Goal: Transaction & Acquisition: Purchase product/service

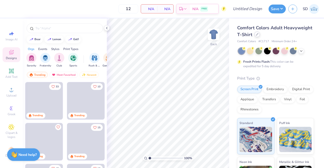
click at [260, 37] on div at bounding box center [258, 35] width 6 height 6
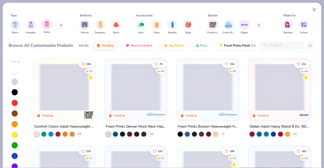
click at [43, 25] on div "filter for Tanks" at bounding box center [47, 24] width 10 height 10
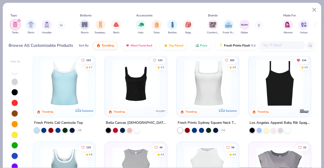
scroll to position [6, 0]
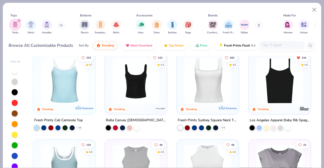
click at [74, 86] on img at bounding box center [64, 80] width 52 height 47
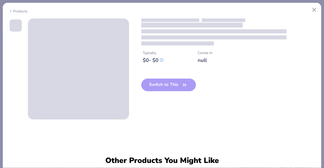
click at [197, 40] on div at bounding box center [228, 37] width 175 height 18
click at [315, 11] on button "Close" at bounding box center [315, 10] width 10 height 10
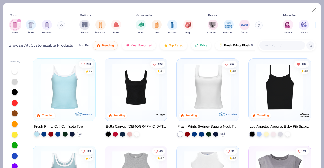
scroll to position [0, 0]
click at [79, 132] on icon at bounding box center [79, 134] width 4 height 4
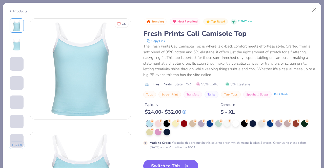
click at [289, 27] on div "Trending Most Favorited Top Rated 2.3M Clicks Fresh Prints Cali Camisole Top Co…" at bounding box center [229, 58] width 172 height 80
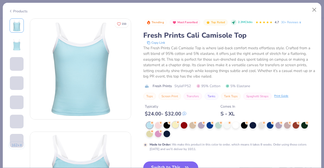
click at [176, 124] on div at bounding box center [175, 125] width 7 height 7
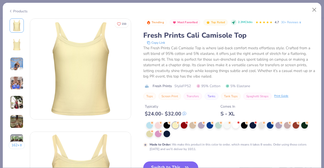
click at [304, 28] on div "Trending Most Favorited Top Rated 2.3M Clicks 4.7 30+ Reviews Fresh Prints Cali…" at bounding box center [229, 59] width 172 height 82
click at [291, 49] on div "The Fresh Prints Cali Camisole Top is where laid-back comfort meets effortless …" at bounding box center [229, 62] width 172 height 34
click at [314, 10] on button "Close" at bounding box center [315, 10] width 10 height 10
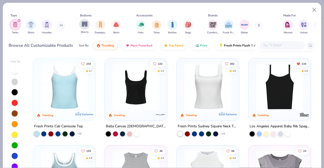
click at [86, 24] on img "filter for Shorts" at bounding box center [85, 24] width 6 height 6
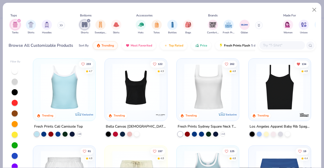
click at [89, 21] on icon "filter for Shorts" at bounding box center [89, 21] width 2 height 2
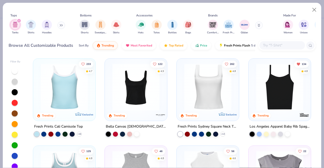
click at [18, 21] on icon "filter for Tanks" at bounding box center [19, 21] width 2 height 2
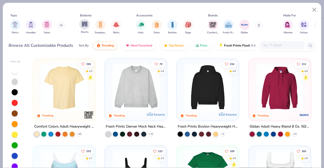
click at [89, 26] on div "filter for Shorts" at bounding box center [85, 24] width 10 height 10
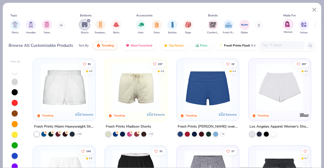
click at [289, 24] on img "filter for Women" at bounding box center [288, 24] width 6 height 6
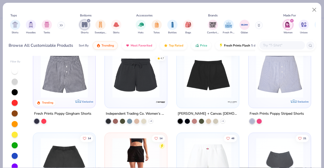
scroll to position [101, 0]
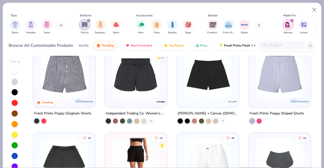
click at [140, 90] on img at bounding box center [136, 74] width 52 height 47
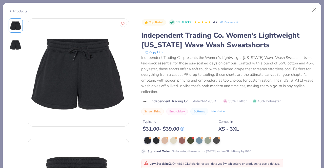
click at [3, 5] on div "Products" at bounding box center [162, 9] width 319 height 13
click at [13, 10] on div "Products" at bounding box center [18, 11] width 19 height 5
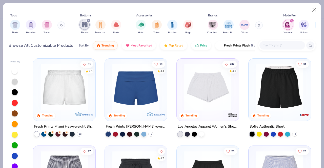
click at [292, 20] on icon "filter for Women" at bounding box center [292, 21] width 2 height 2
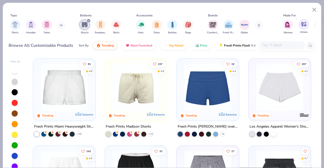
click at [302, 28] on div "filter for Unisex" at bounding box center [304, 24] width 10 height 10
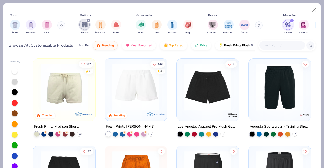
click at [71, 94] on img at bounding box center [64, 87] width 52 height 47
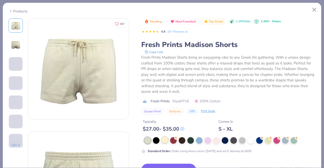
click at [165, 142] on div at bounding box center [165, 140] width 7 height 7
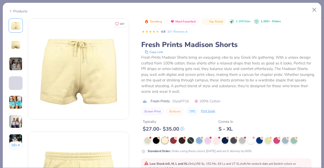
click at [14, 101] on img at bounding box center [16, 103] width 14 height 14
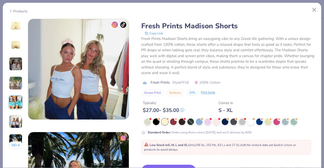
scroll to position [569, 0]
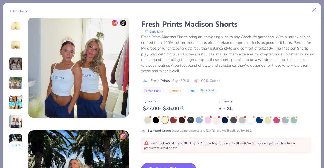
click at [17, 81] on img at bounding box center [16, 83] width 14 height 14
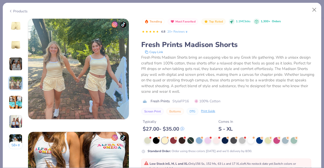
scroll to position [340, 0]
click at [18, 145] on icon at bounding box center [19, 145] width 3 height 3
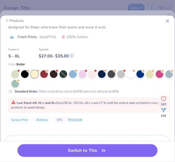
scroll to position [141, 0]
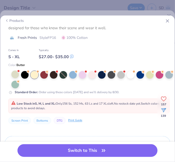
click at [14, 73] on div at bounding box center [15, 74] width 8 height 8
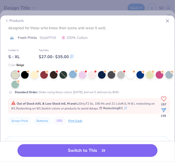
click at [72, 75] on div at bounding box center [73, 74] width 8 height 8
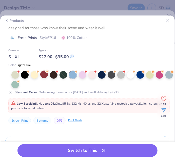
click at [46, 71] on circle at bounding box center [47, 71] width 4 height 4
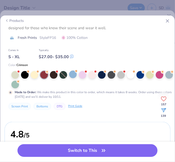
click at [74, 76] on div at bounding box center [73, 74] width 8 height 8
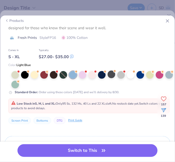
click at [111, 74] on div at bounding box center [112, 74] width 8 height 8
click at [122, 74] on div at bounding box center [121, 74] width 8 height 8
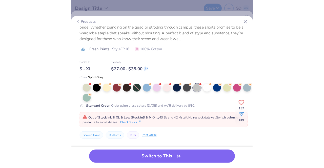
scroll to position [131, 0]
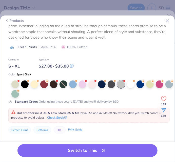
click at [167, 22] on icon at bounding box center [167, 20] width 5 height 5
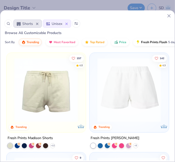
click at [171, 17] on icon at bounding box center [168, 15] width 5 height 5
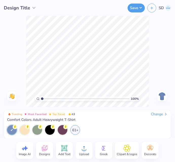
click at [158, 113] on div "Change" at bounding box center [159, 114] width 17 height 5
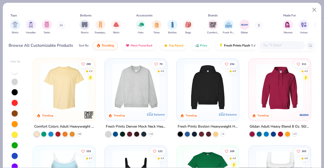
click at [59, 27] on div "Shirts Hoodies Tanks" at bounding box center [38, 27] width 58 height 19
click at [61, 25] on icon at bounding box center [60, 26] width 1 height 2
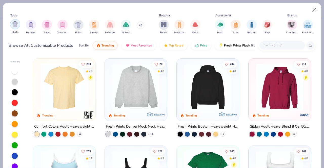
click at [12, 26] on img "filter for Shirts" at bounding box center [15, 24] width 6 height 6
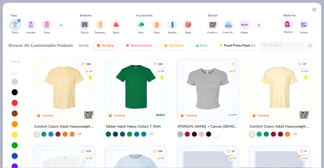
click at [288, 26] on img "filter for Women" at bounding box center [288, 24] width 6 height 6
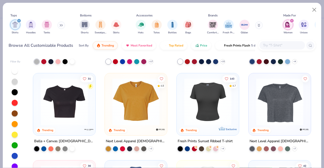
scroll to position [73, 0]
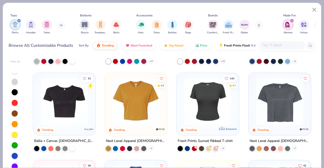
click at [124, 101] on div at bounding box center [84, 101] width 156 height 47
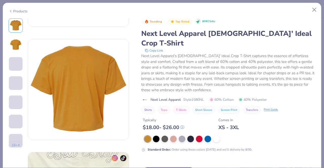
click at [15, 145] on button "18 +" at bounding box center [16, 146] width 14 height 8
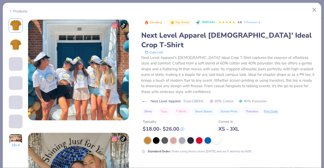
scroll to position [340, 0]
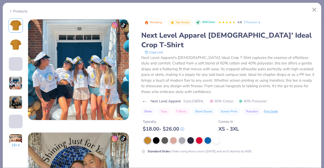
click at [12, 10] on icon at bounding box center [11, 11] width 4 height 6
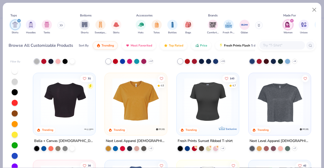
click at [66, 101] on div at bounding box center [64, 101] width 156 height 47
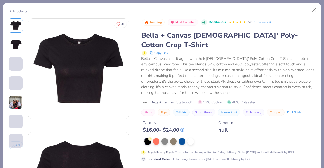
click at [16, 106] on img at bounding box center [16, 103] width 14 height 14
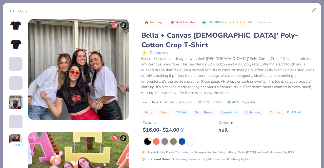
scroll to position [454, 0]
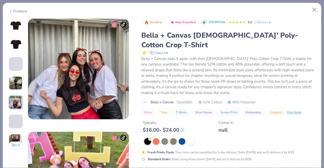
click at [15, 144] on button "38 +" at bounding box center [16, 146] width 14 height 8
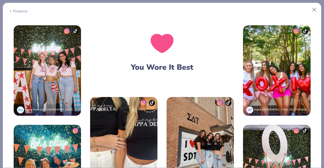
scroll to position [832, 0]
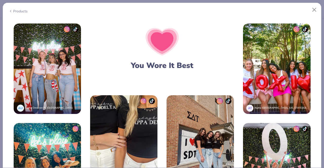
click at [21, 11] on div "Products" at bounding box center [18, 11] width 19 height 5
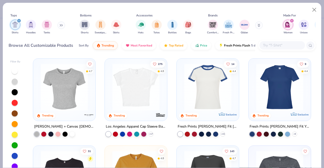
click at [272, 47] on input "text" at bounding box center [282, 46] width 39 height 6
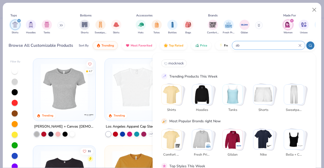
type input "a"
type input "baby tee"
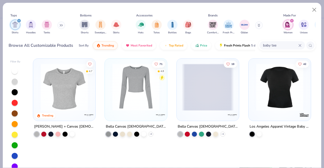
click at [56, 93] on img at bounding box center [64, 87] width 52 height 47
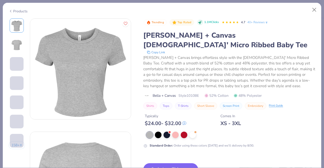
click at [20, 46] on img at bounding box center [17, 45] width 12 height 12
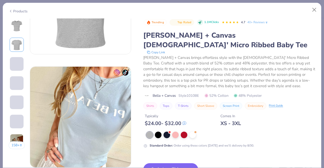
click at [17, 146] on button "158 +" at bounding box center [17, 146] width 16 height 8
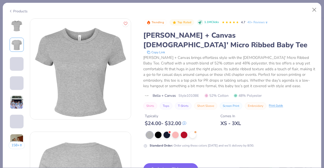
scroll to position [0, 0]
click at [12, 105] on img at bounding box center [17, 103] width 14 height 14
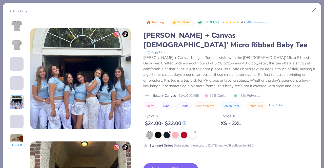
scroll to position [454, 0]
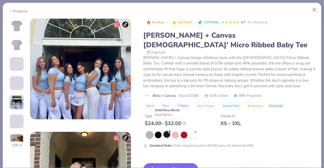
click at [167, 131] on div at bounding box center [167, 134] width 7 height 7
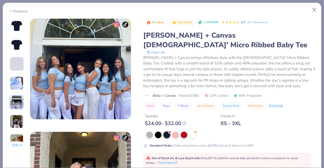
click at [169, 131] on span at bounding box center [169, 132] width 3 height 3
click at [193, 131] on div at bounding box center [192, 134] width 7 height 7
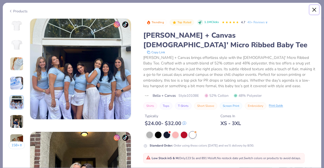
click at [317, 9] on button "Close" at bounding box center [315, 10] width 10 height 10
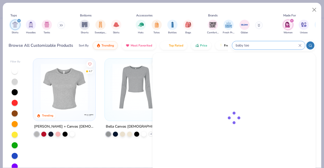
click at [275, 46] on input "baby tee" at bounding box center [266, 46] width 63 height 6
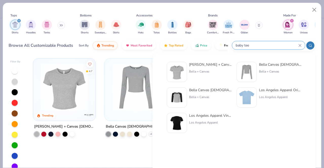
click at [275, 46] on input "baby tee" at bounding box center [266, 46] width 63 height 6
click at [265, 45] on input "baby tee" at bounding box center [266, 46] width 63 height 6
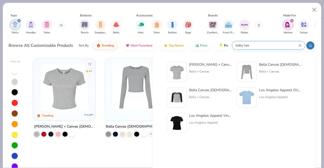
click at [300, 44] on icon at bounding box center [300, 45] width 3 height 3
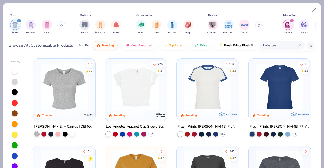
click at [301, 46] on icon at bounding box center [300, 45] width 3 height 3
click at [270, 48] on input "text" at bounding box center [282, 46] width 39 height 6
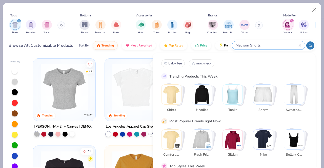
type input "Madison Shorts"
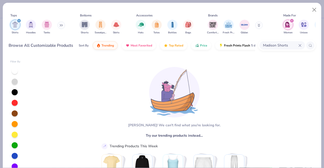
click at [17, 21] on div "filter for Shirts" at bounding box center [19, 20] width 5 height 5
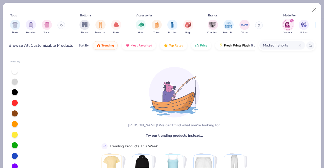
click at [292, 21] on icon "filter for Women" at bounding box center [292, 21] width 2 height 2
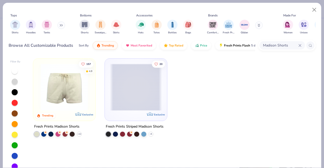
click at [67, 92] on img at bounding box center [64, 87] width 52 height 47
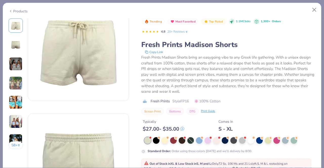
scroll to position [47, 0]
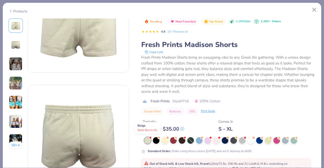
click at [150, 137] on div at bounding box center [150, 138] width 2 height 2
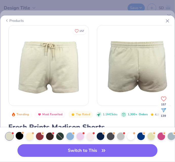
click at [22, 135] on div at bounding box center [20, 136] width 8 height 8
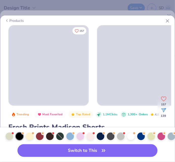
click at [22, 135] on div at bounding box center [20, 136] width 8 height 8
click at [27, 136] on div at bounding box center [30, 136] width 8 height 8
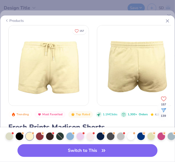
click at [27, 136] on div at bounding box center [30, 136] width 8 height 8
click at [52, 137] on div at bounding box center [50, 136] width 8 height 8
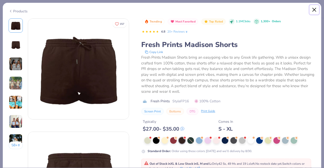
click at [315, 11] on button "Close" at bounding box center [315, 10] width 10 height 10
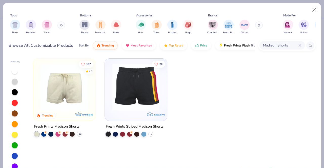
click at [300, 43] on div "Madison Shorts" at bounding box center [283, 45] width 46 height 8
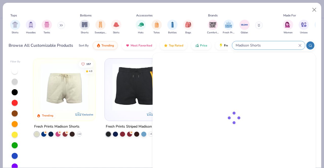
click at [300, 46] on icon at bounding box center [300, 45] width 3 height 3
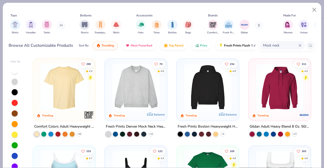
type input "Mock neck"
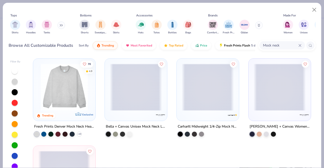
click at [75, 86] on img at bounding box center [64, 87] width 52 height 47
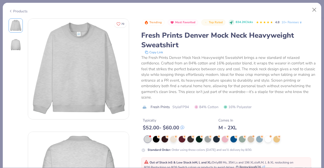
scroll to position [1, 0]
